Goal: Check status: Check status

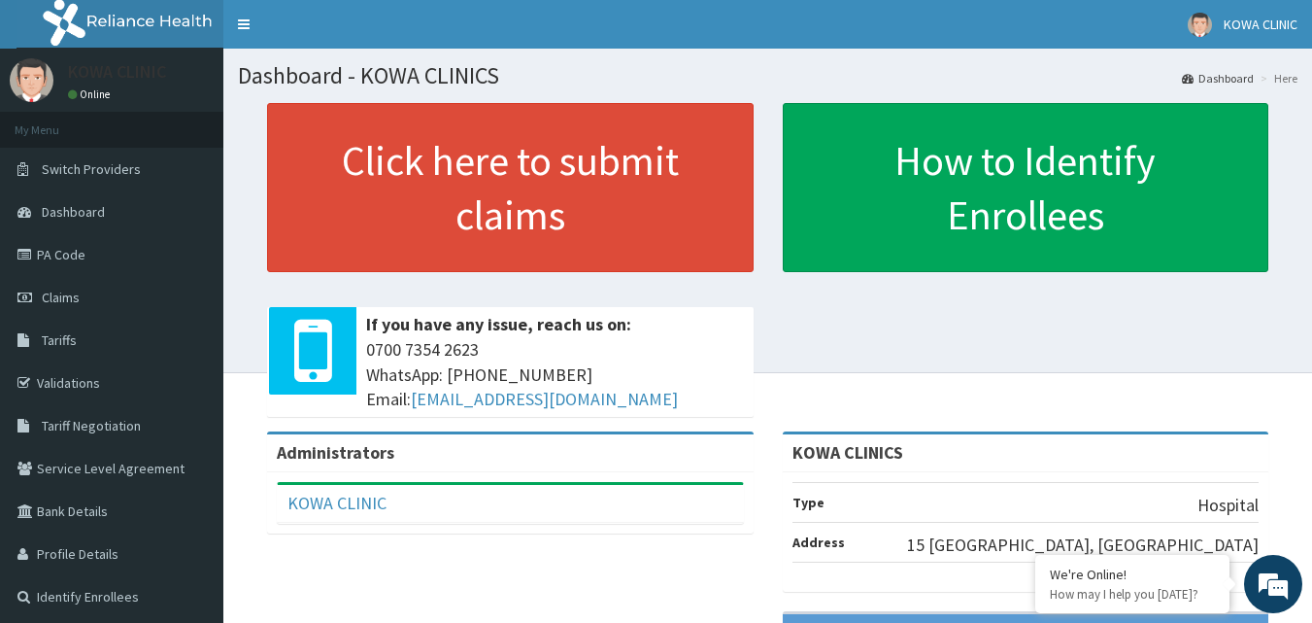
click at [73, 294] on span "Claims" at bounding box center [61, 296] width 38 height 17
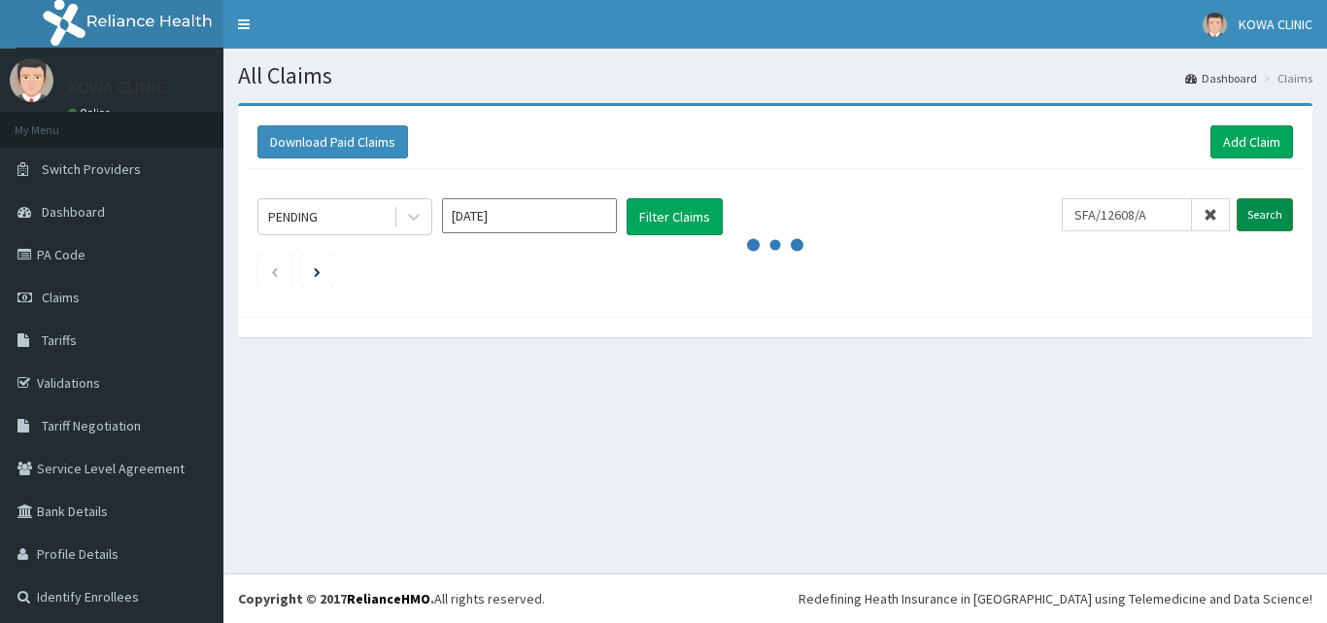
type input "SFA/12608/A"
click at [1257, 213] on input "Search" at bounding box center [1264, 214] width 56 height 33
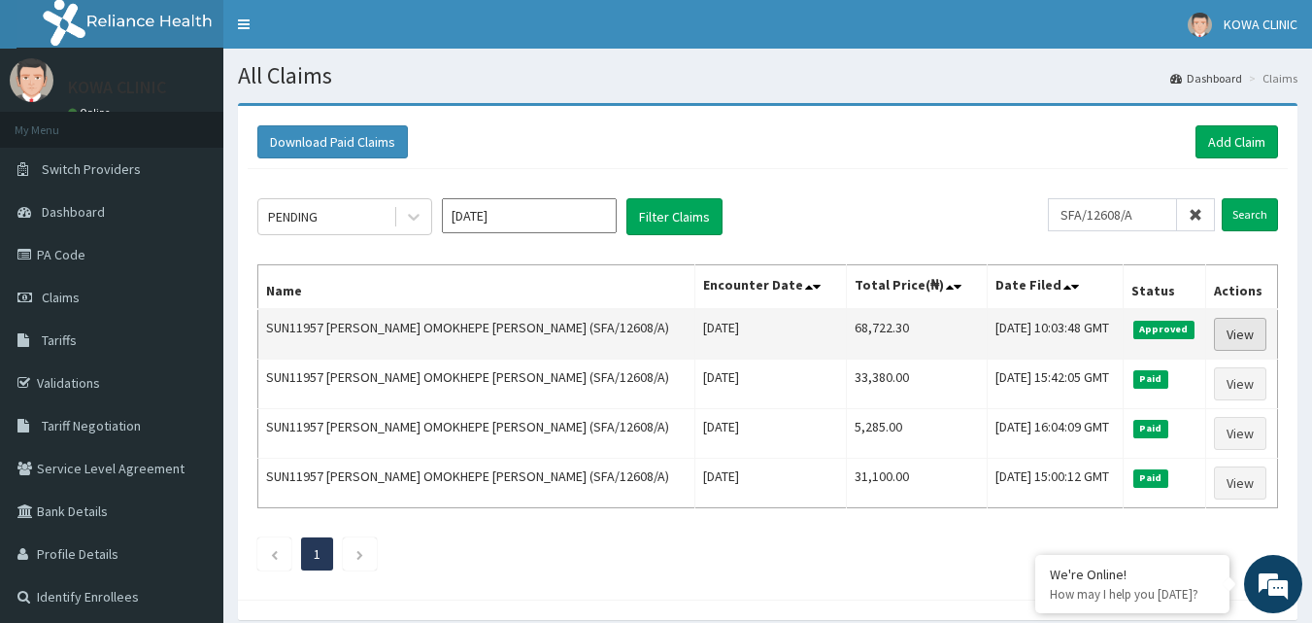
click at [1230, 335] on link "View" at bounding box center [1240, 334] width 52 height 33
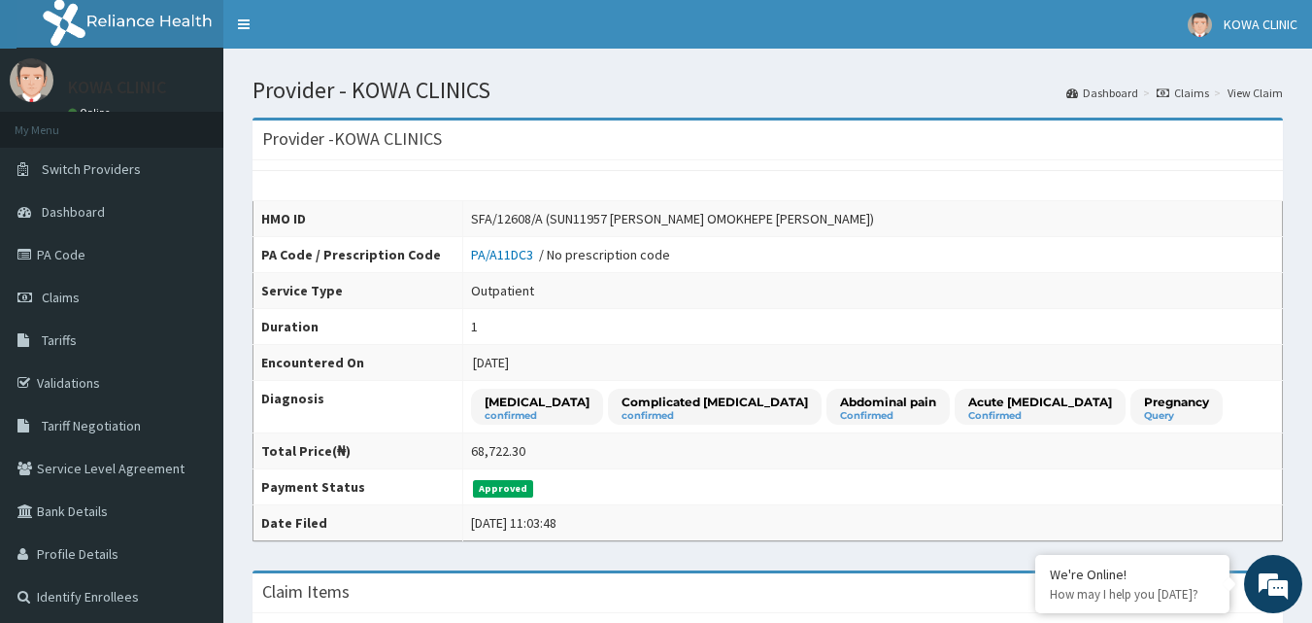
click at [1261, 92] on link "View Claim" at bounding box center [1255, 92] width 55 height 17
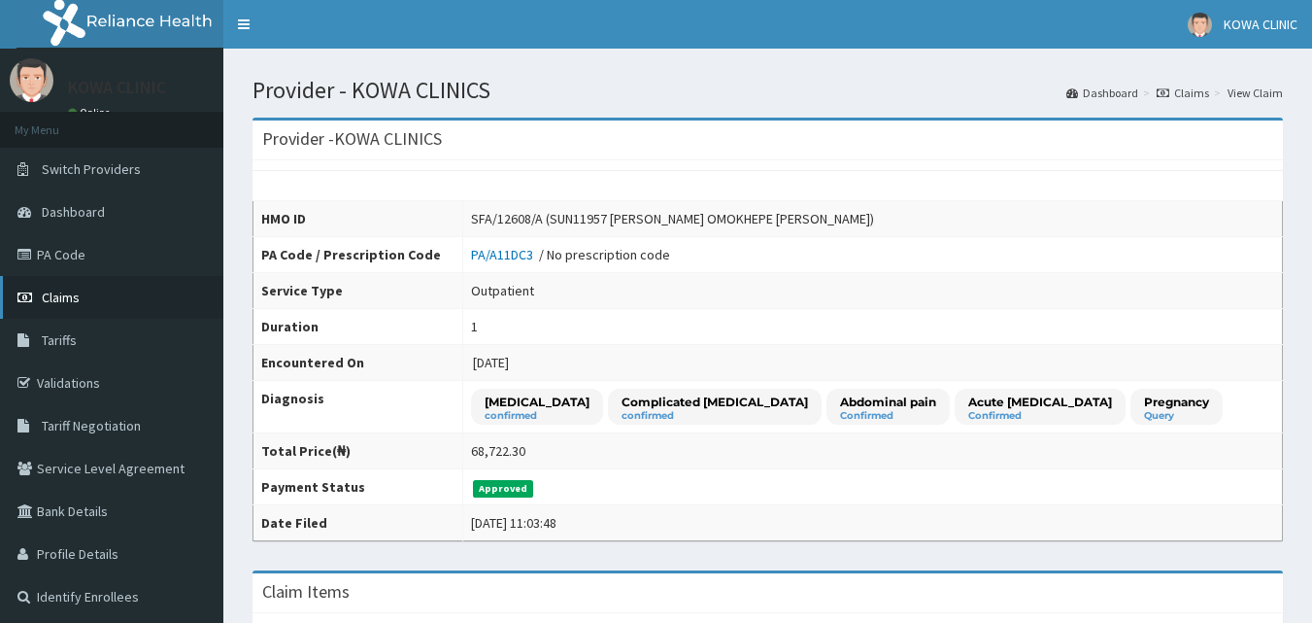
click at [65, 297] on span "Claims" at bounding box center [61, 296] width 38 height 17
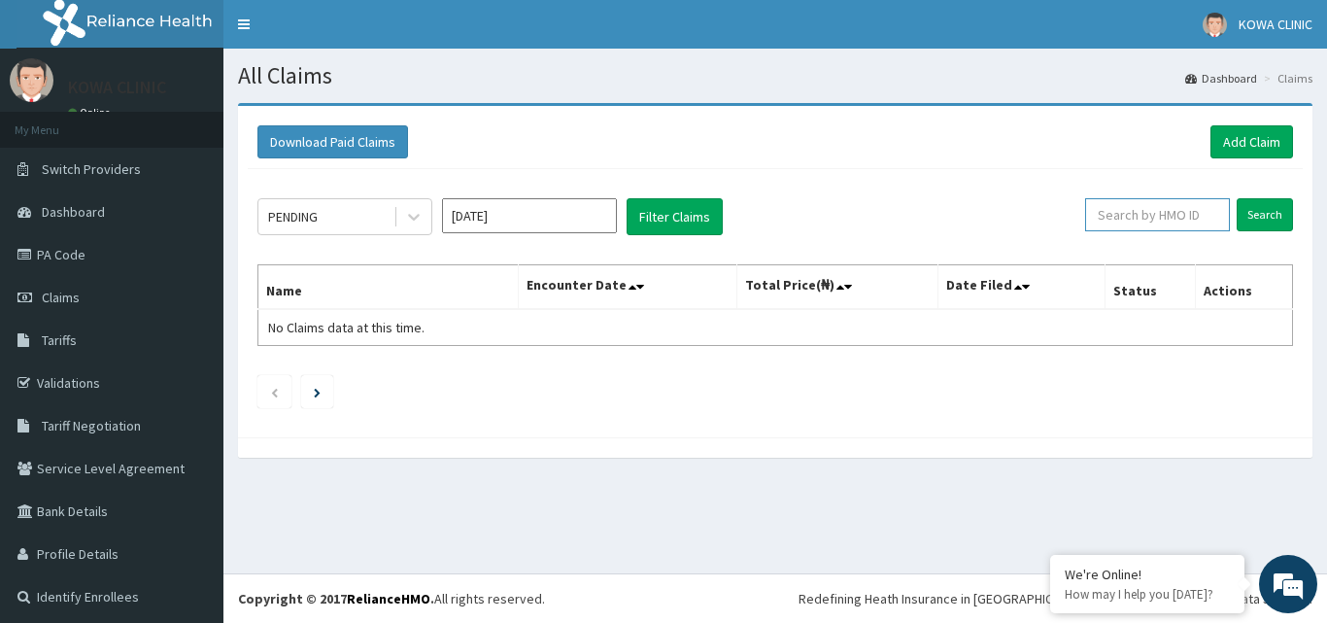
click at [1156, 207] on input "text" at bounding box center [1157, 214] width 145 height 33
paste input "IOT/10063/A"
type input "IOT/10063/A"
click at [1256, 212] on input "Search" at bounding box center [1264, 214] width 56 height 33
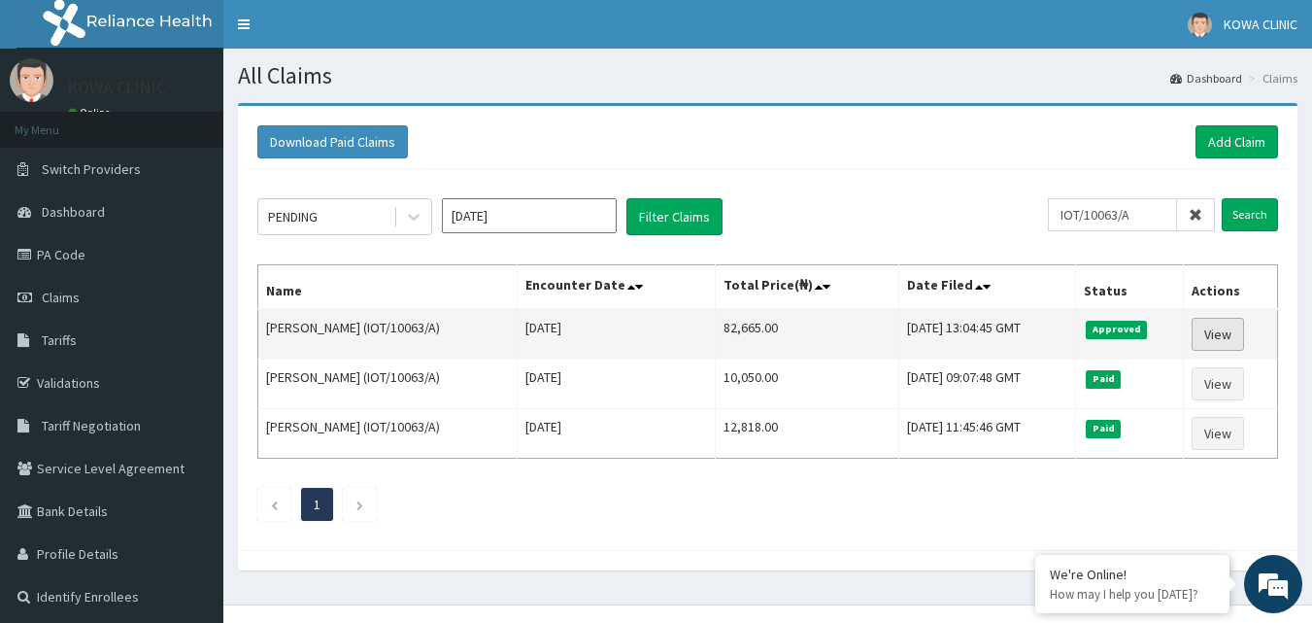
click at [1225, 335] on link "View" at bounding box center [1218, 334] width 52 height 33
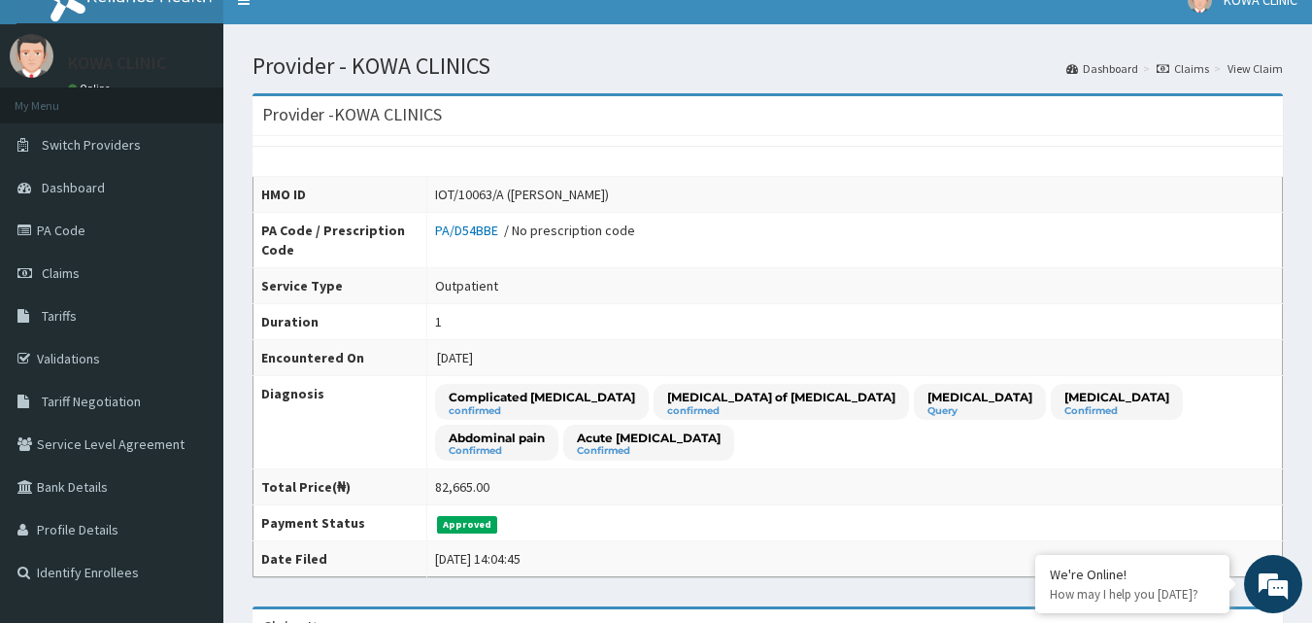
scroll to position [97, 0]
